Goal: Navigation & Orientation: Find specific page/section

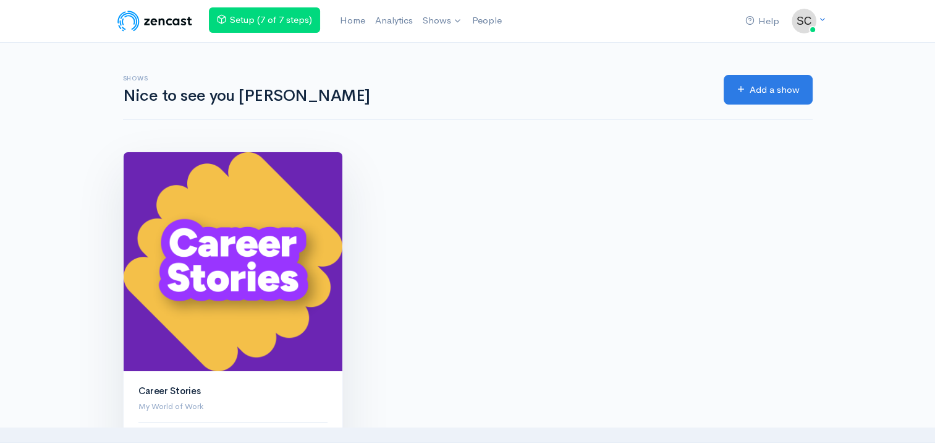
click at [234, 200] on img at bounding box center [233, 261] width 219 height 219
